Goal: Task Accomplishment & Management: Use online tool/utility

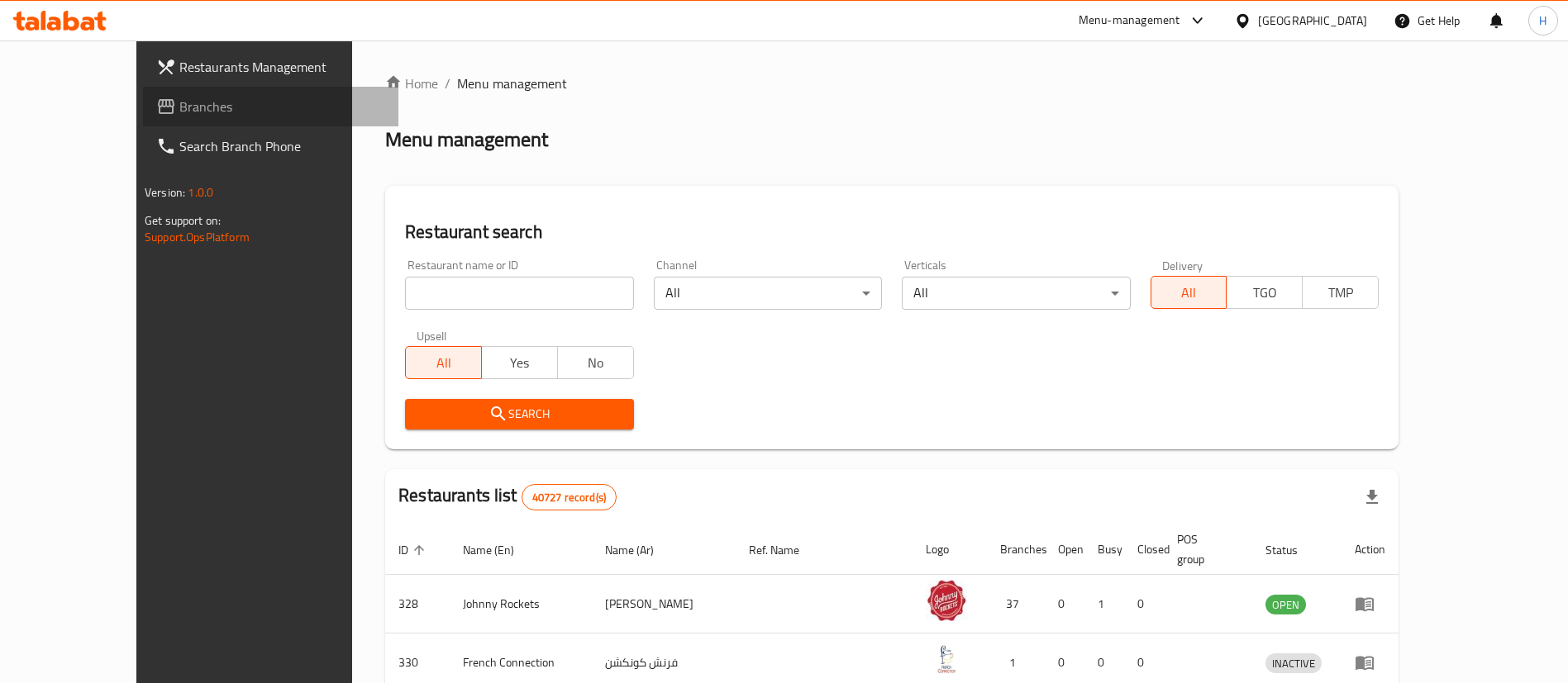
click at [180, 97] on span "Branches" at bounding box center [282, 106] width 206 height 20
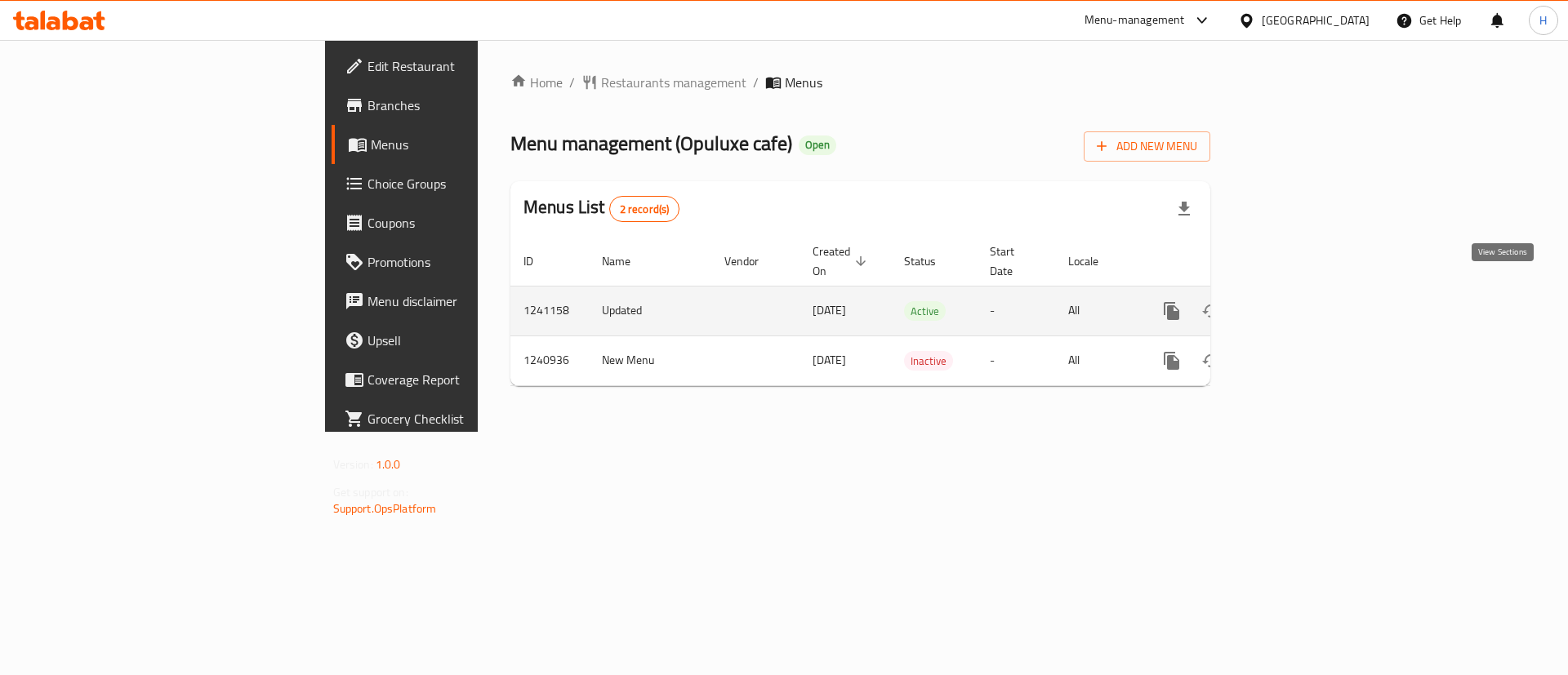
click at [1299, 302] on icon "enhanced table" at bounding box center [1288, 311] width 19 height 19
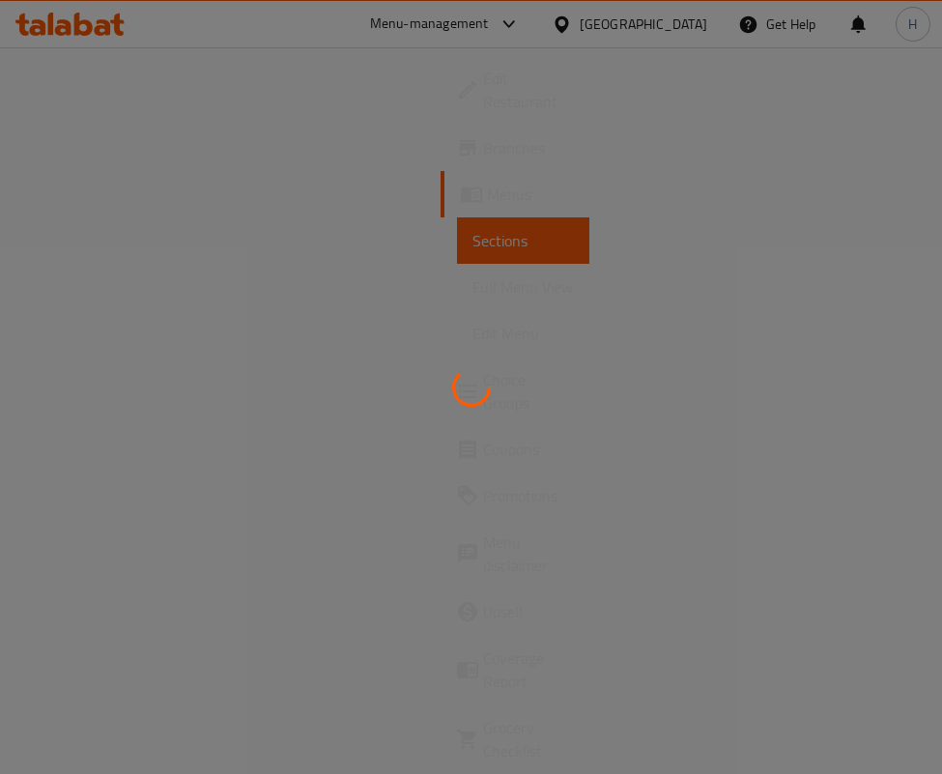
click at [373, 196] on div at bounding box center [471, 387] width 942 height 774
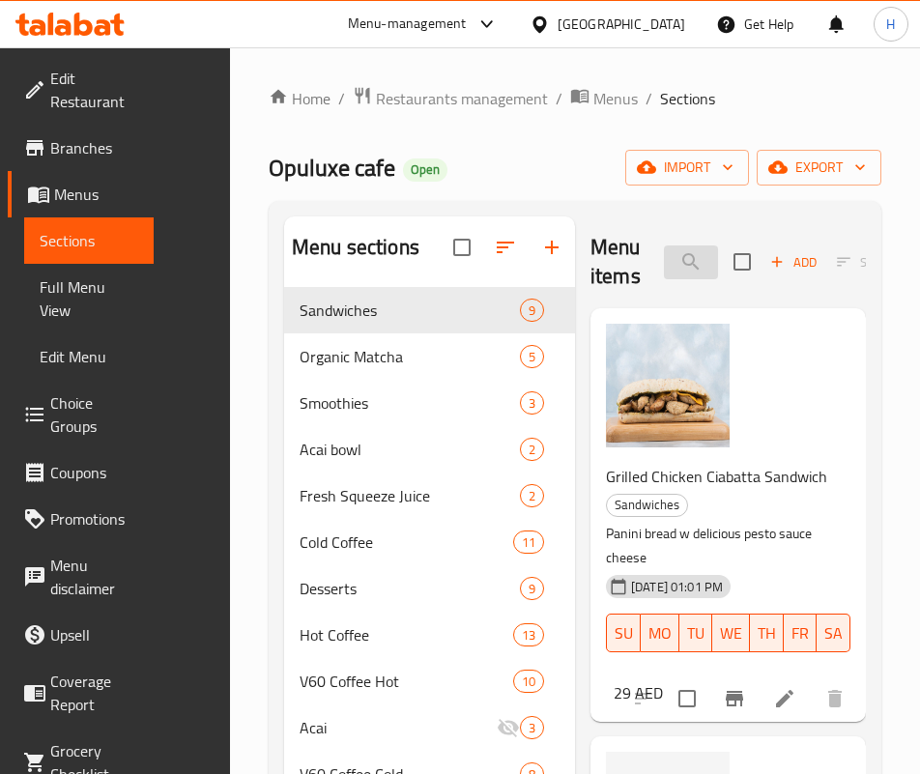
click at [664, 251] on input "search" at bounding box center [691, 262] width 54 height 34
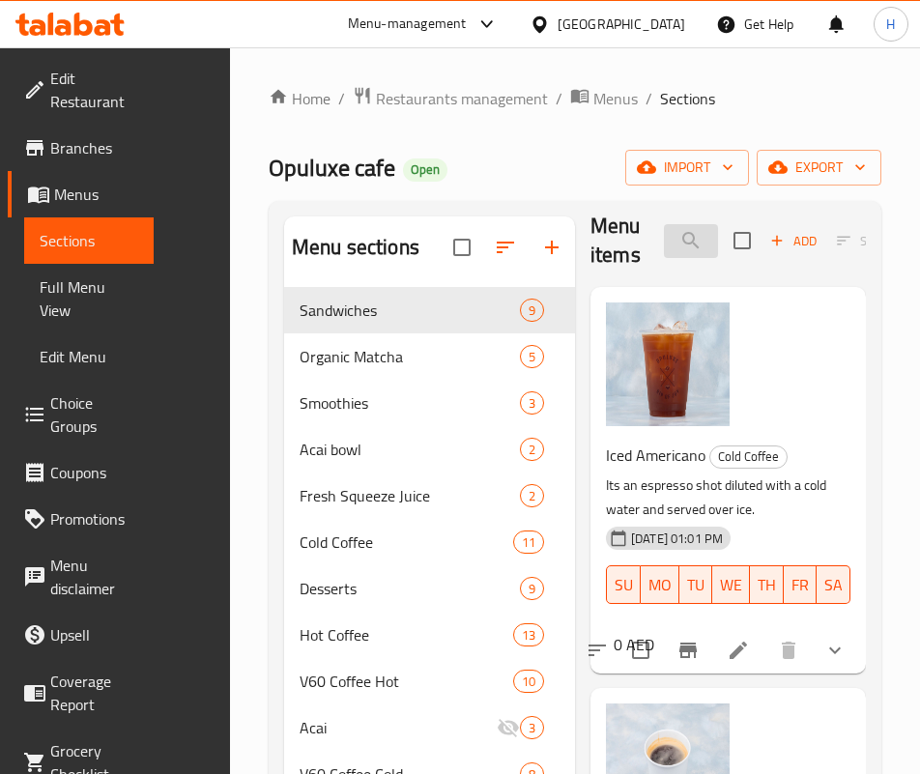
click at [674, 249] on input "americ" at bounding box center [691, 241] width 54 height 34
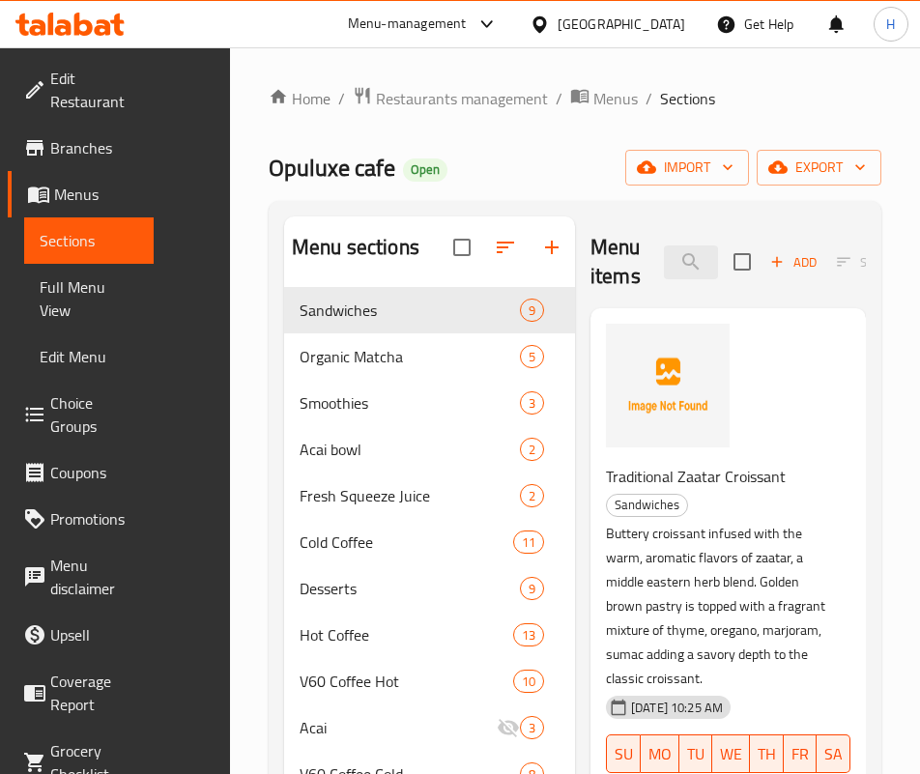
click at [693, 290] on div "Menu items brown Add Sort Manage items" at bounding box center [727, 262] width 275 height 92
click at [664, 250] on input "brown" at bounding box center [691, 262] width 54 height 34
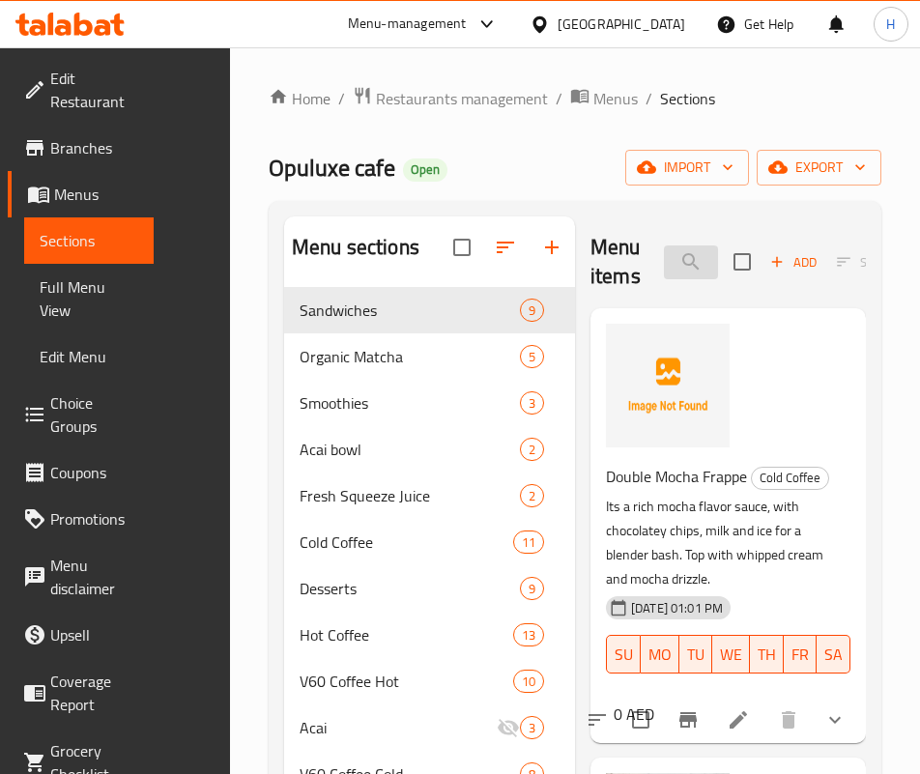
click at [664, 262] on input "moch" at bounding box center [691, 262] width 54 height 34
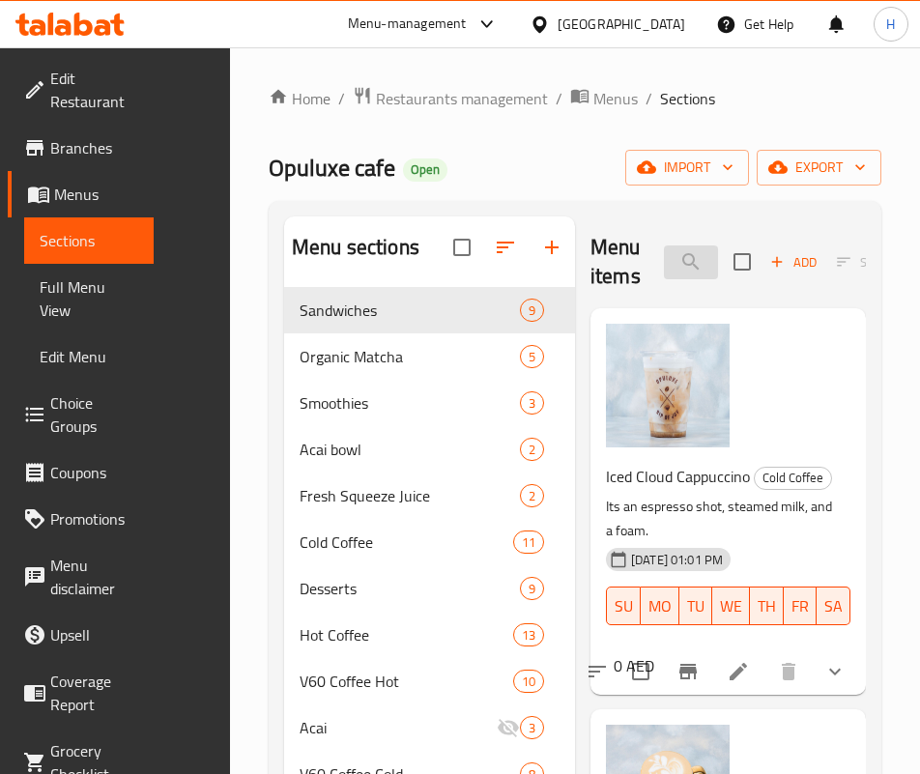
click at [664, 245] on input "cappu" at bounding box center [691, 262] width 54 height 34
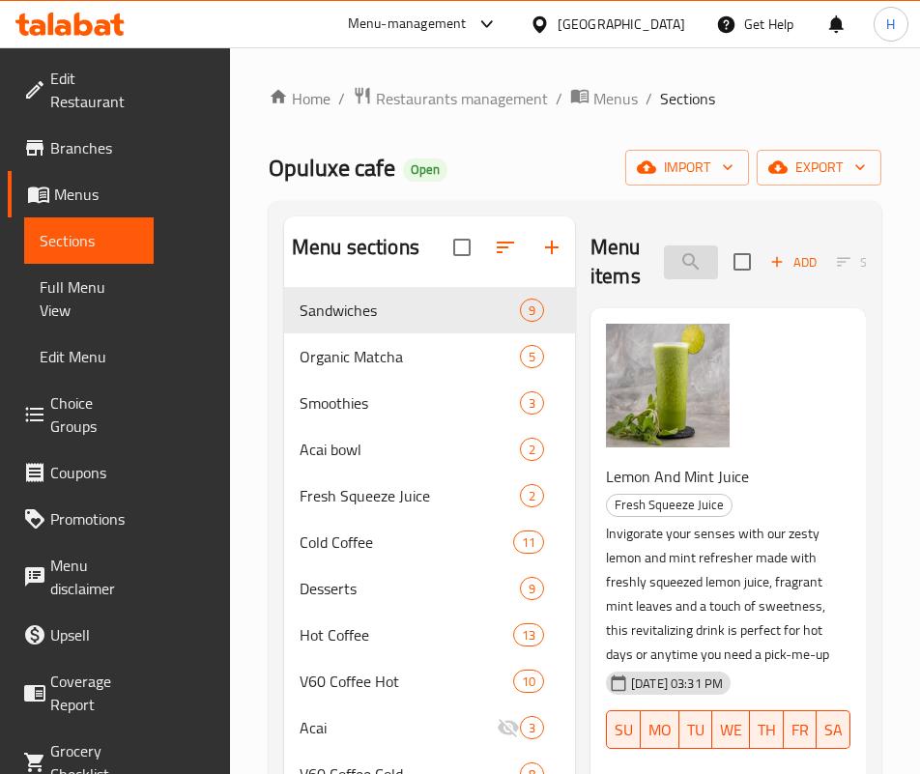
click at [664, 268] on input "lemon" at bounding box center [691, 262] width 54 height 34
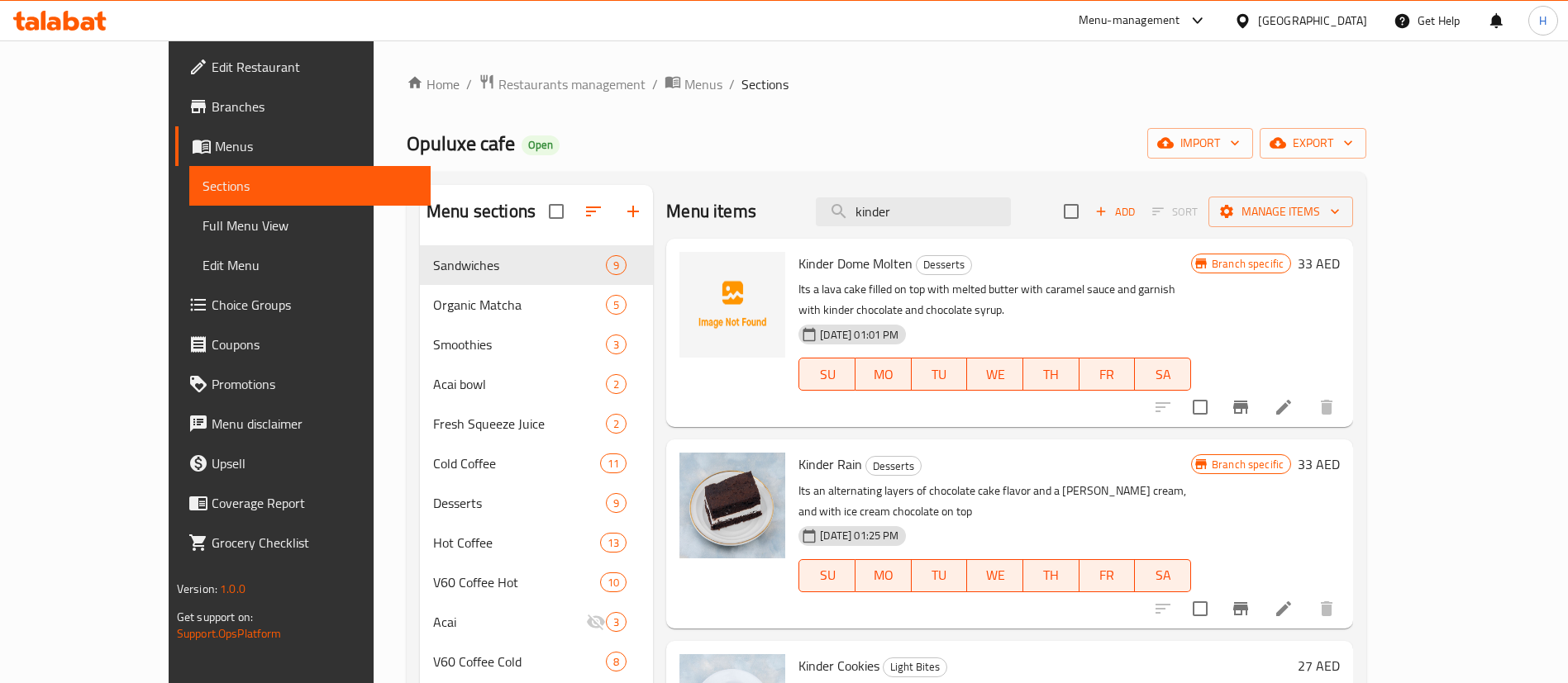
type input "kinder"
